Goal: Task Accomplishment & Management: Manage account settings

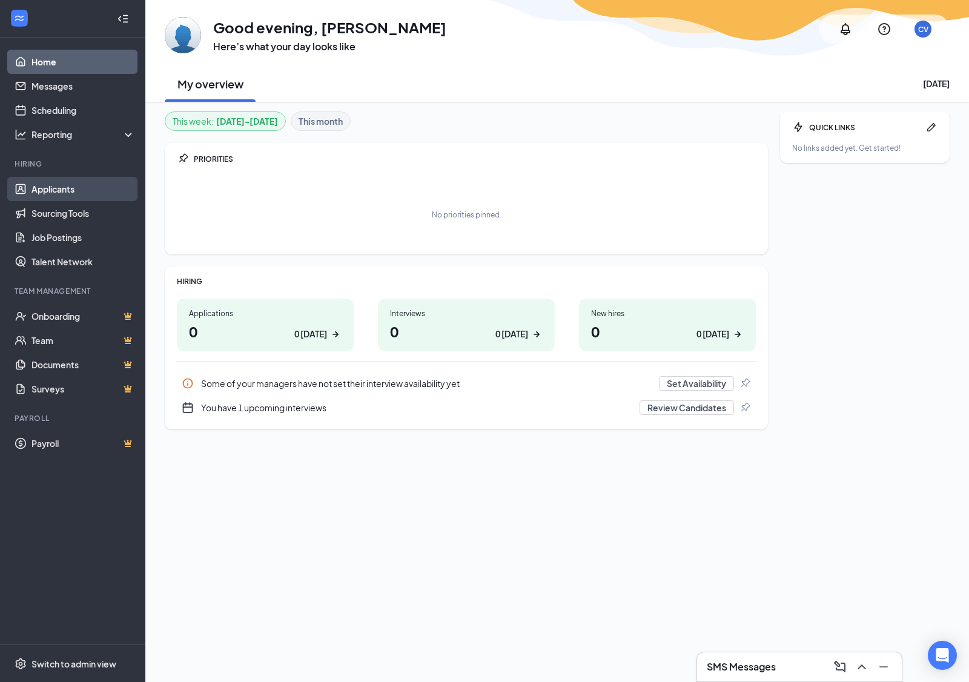
click at [46, 190] on link "Applicants" at bounding box center [83, 189] width 104 height 24
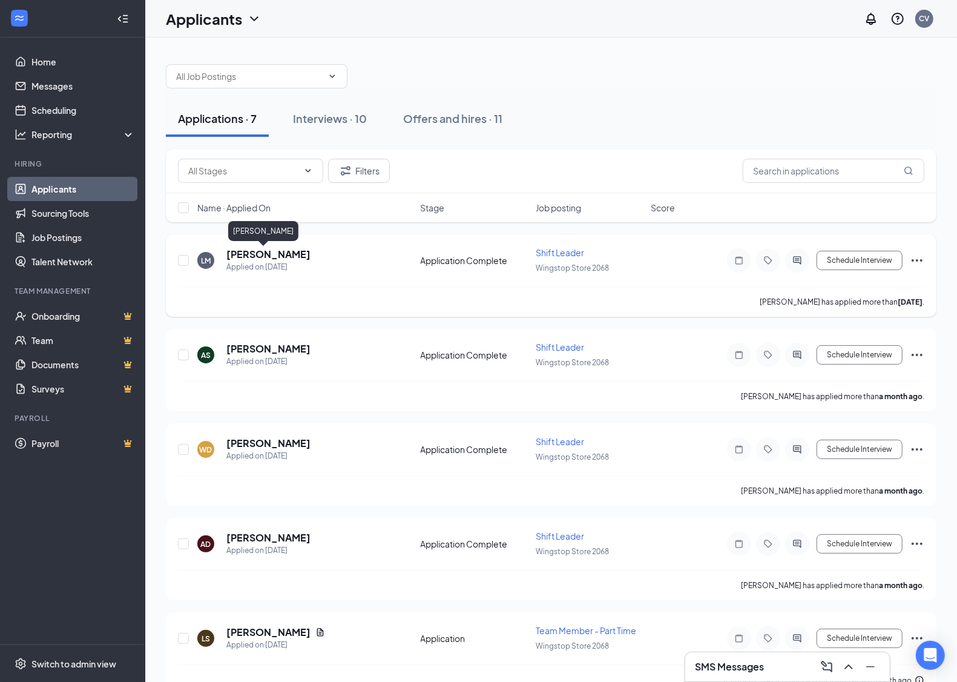
click at [247, 253] on h5 "[PERSON_NAME]" at bounding box center [268, 254] width 84 height 13
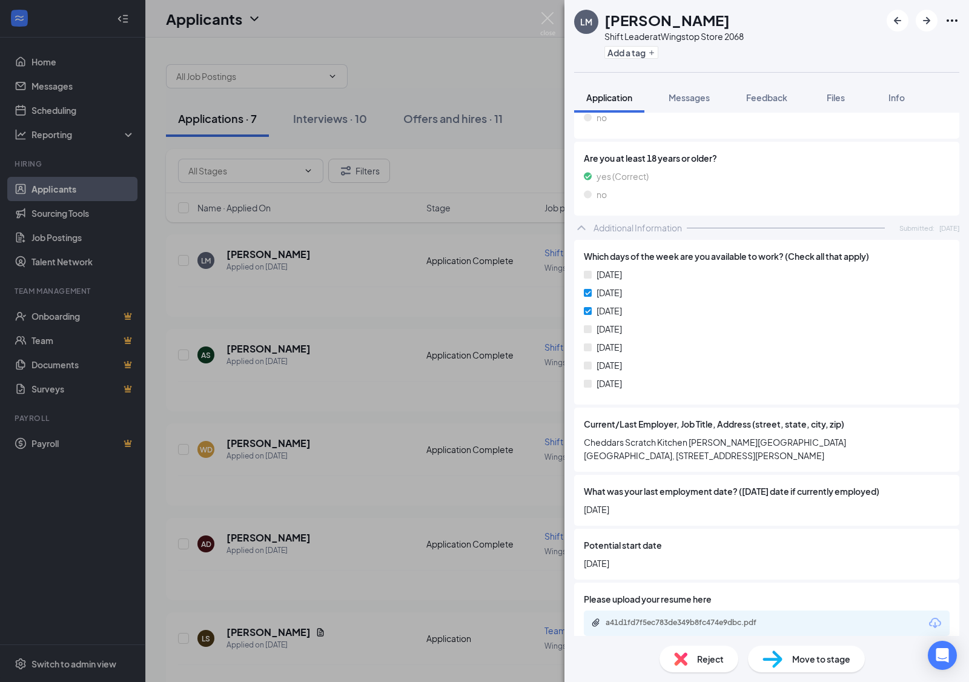
scroll to position [378, 0]
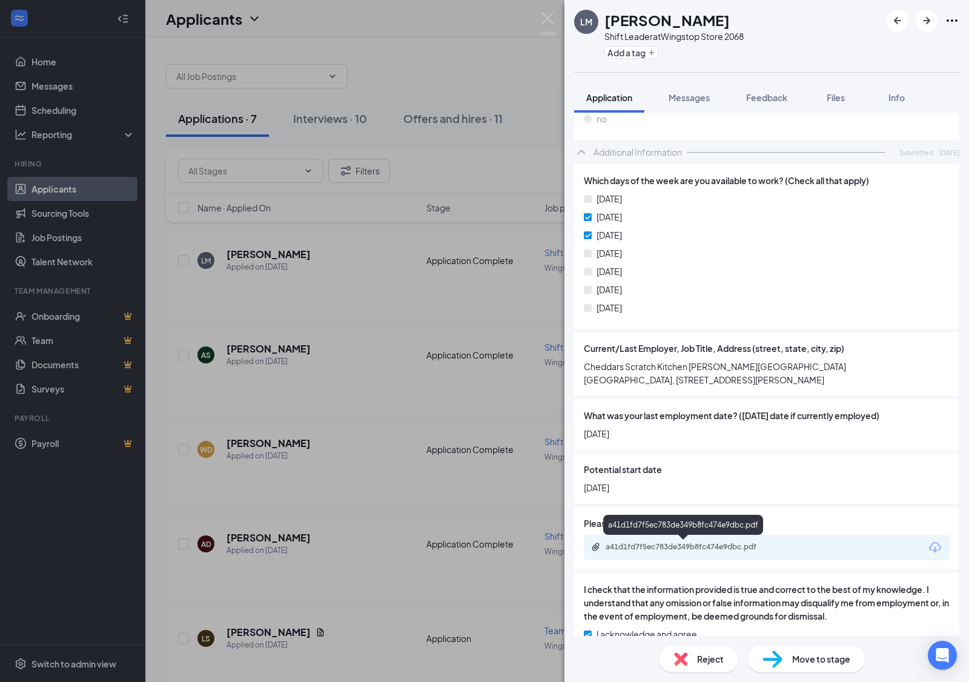
click at [686, 548] on div "a41d1fd7f5ec783de349b8fc474e9dbc.pdf" at bounding box center [691, 547] width 170 height 10
